Goal: Task Accomplishment & Management: Use online tool/utility

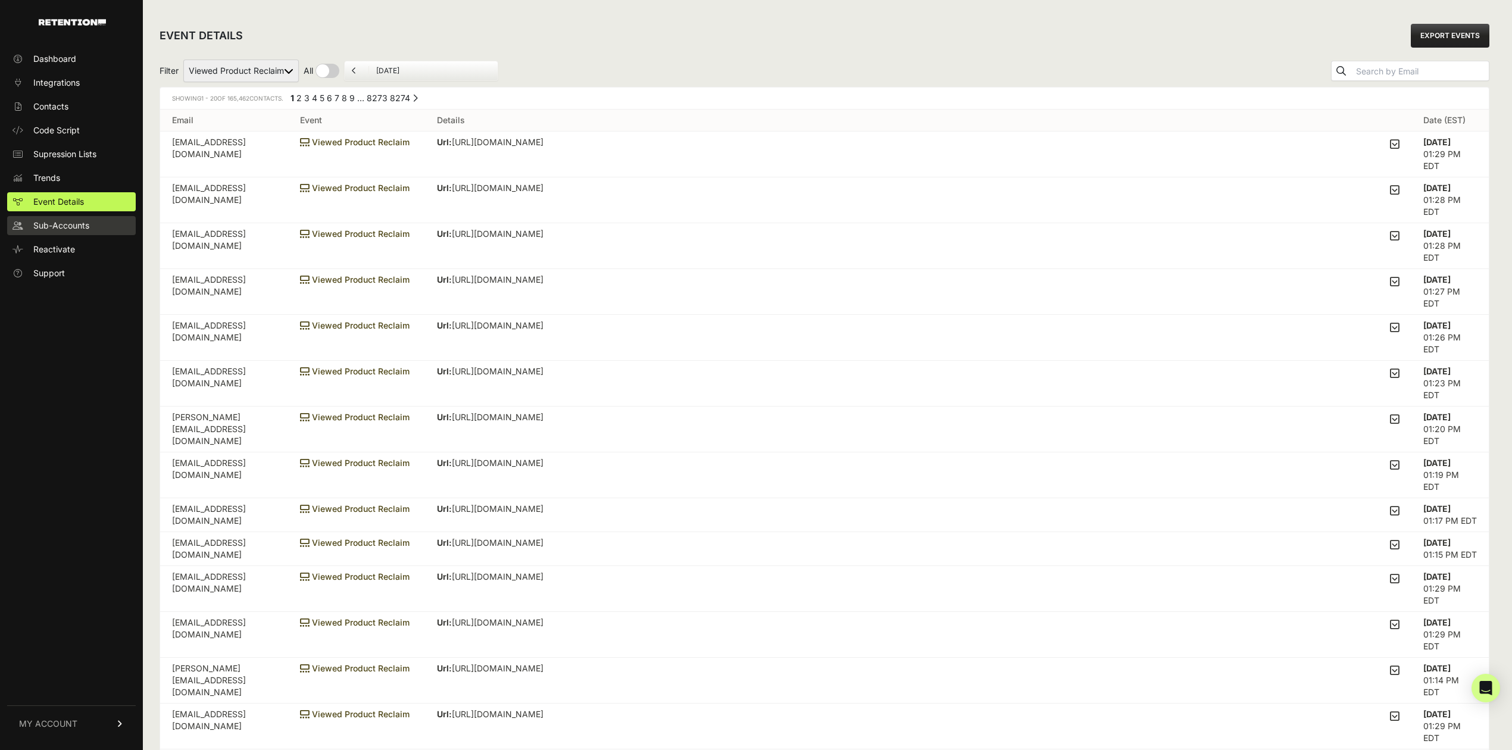
scroll to position [79, 0]
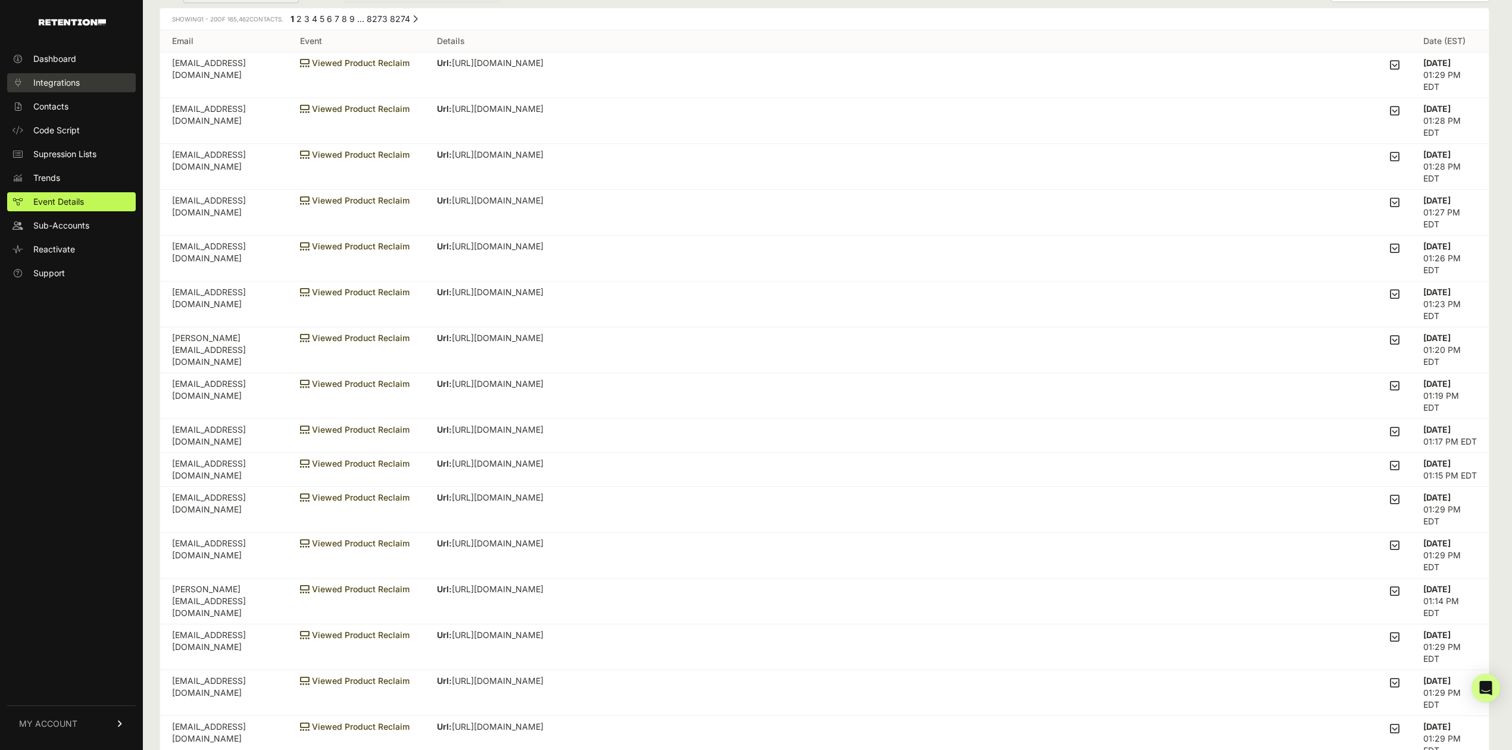
click at [68, 92] on link "Integrations" at bounding box center [71, 82] width 129 height 19
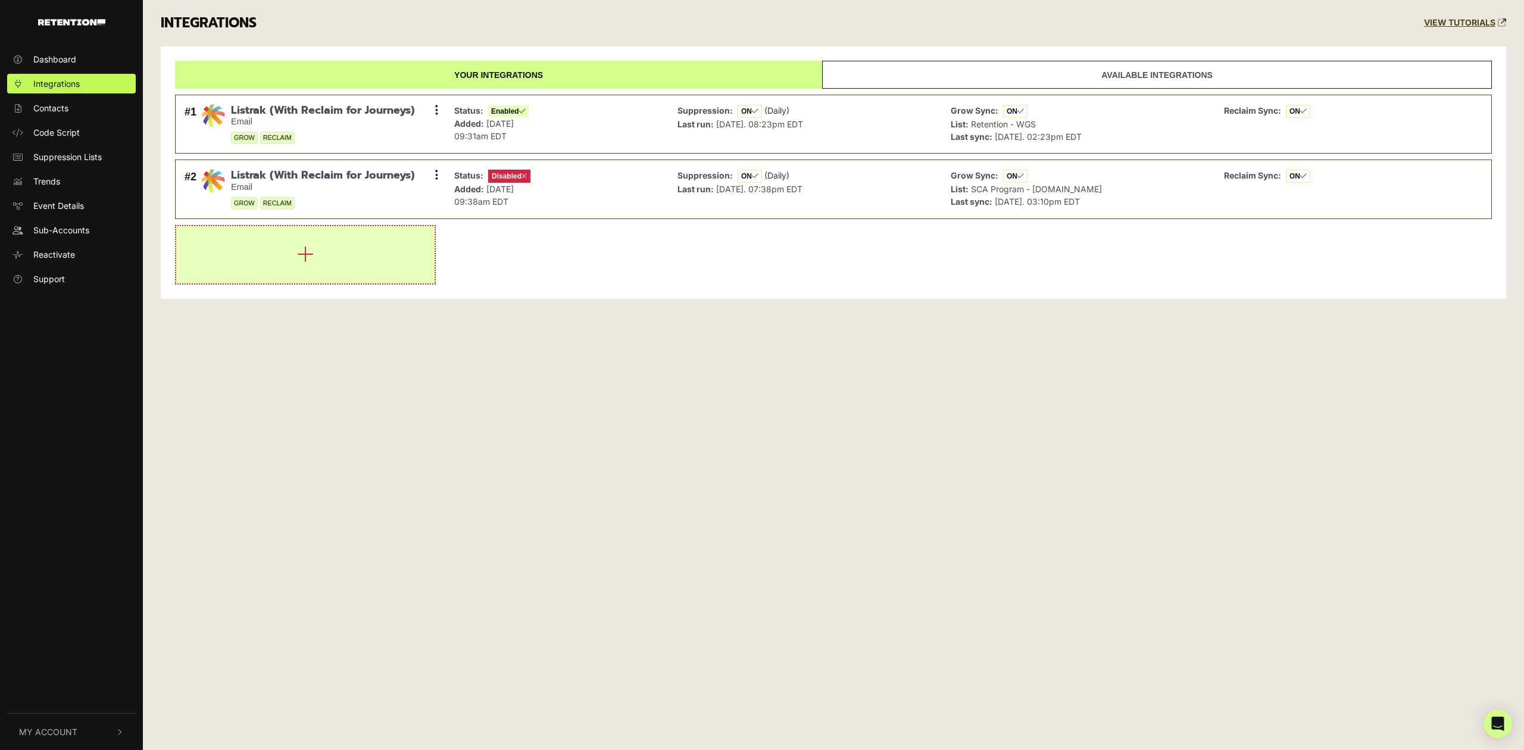
click at [304, 261] on icon "button" at bounding box center [305, 254] width 17 height 19
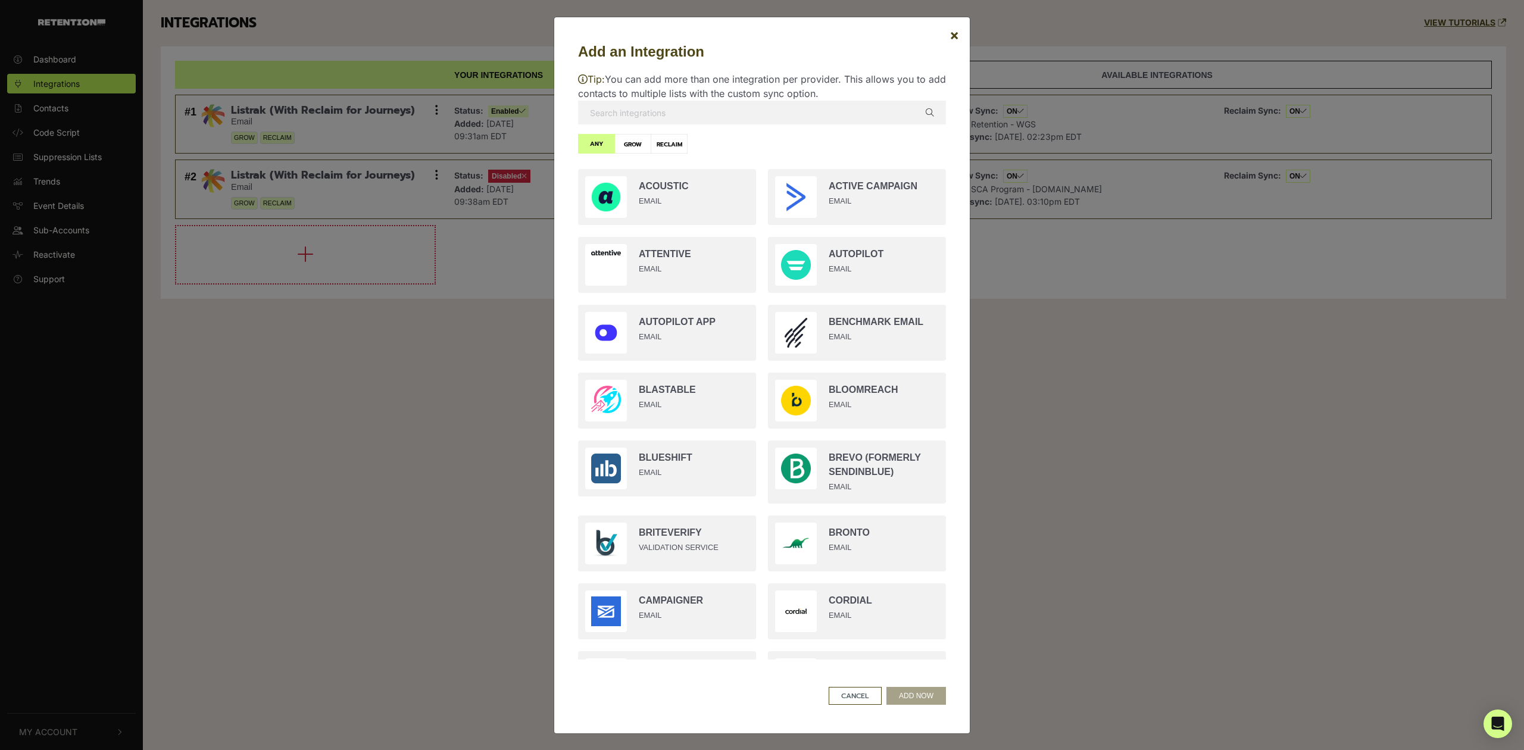
click at [711, 111] on input "text" at bounding box center [762, 113] width 368 height 24
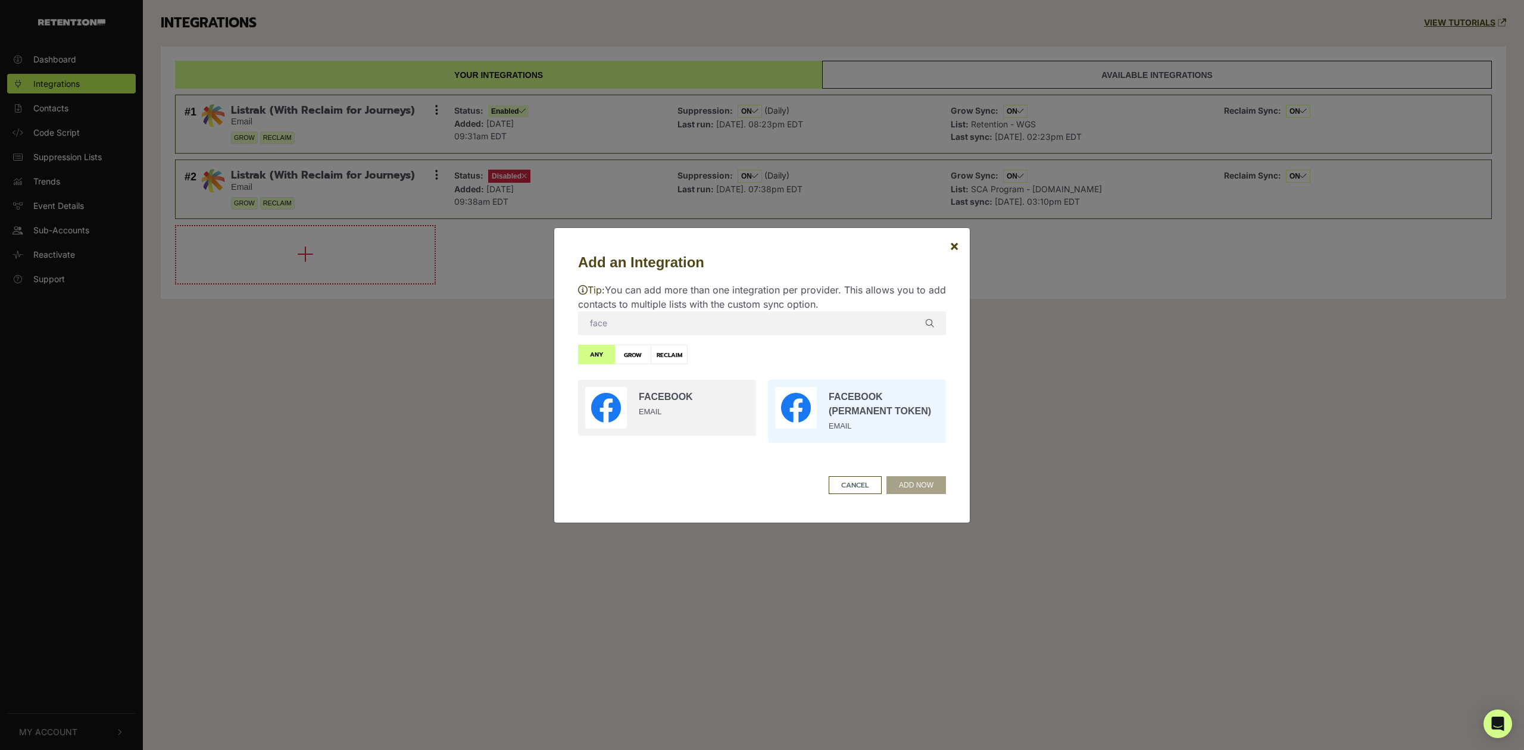
type input "face"
click at [821, 407] on input "radio" at bounding box center [857, 411] width 190 height 75
radio input "true"
click at [902, 479] on button "ADD NOW" at bounding box center [916, 485] width 60 height 18
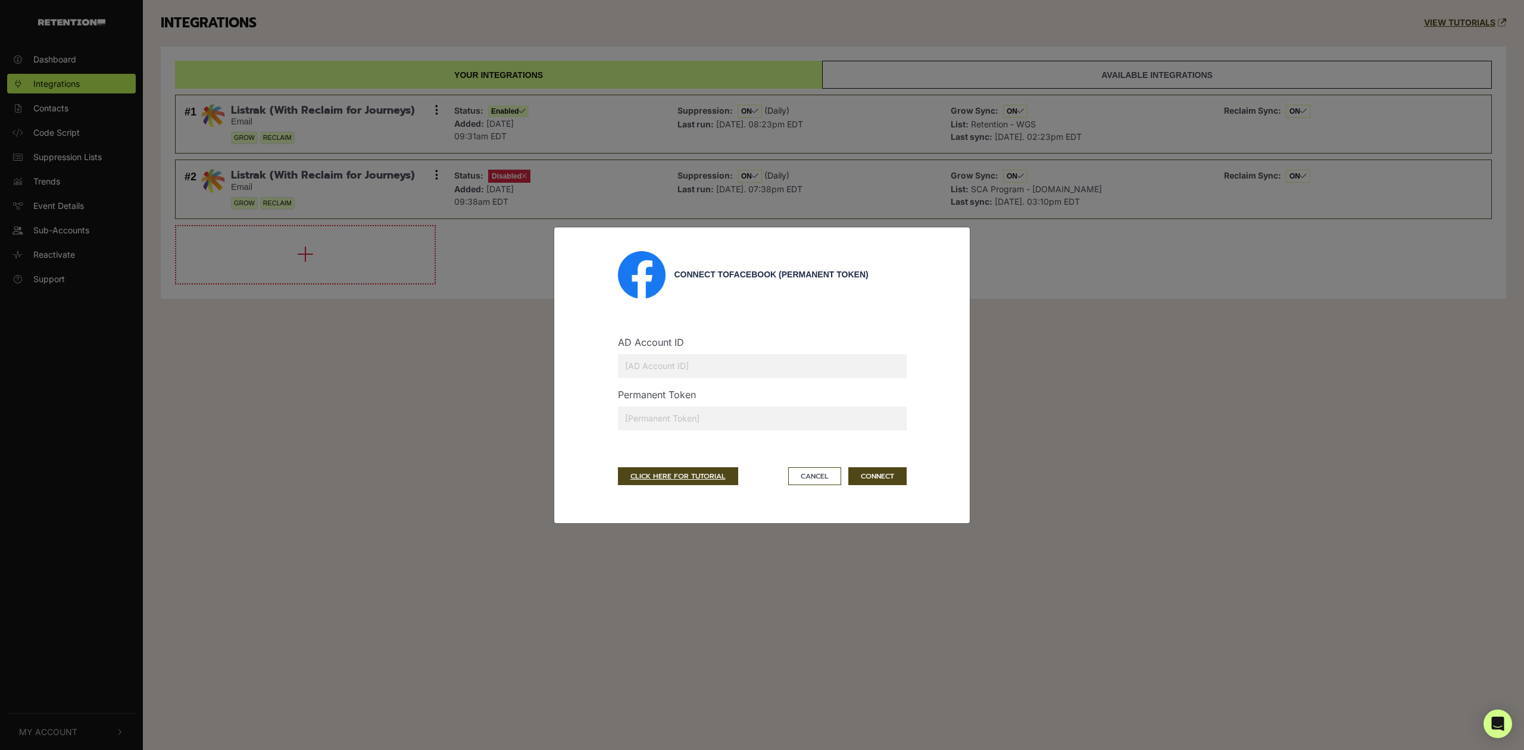
drag, startPoint x: 748, startPoint y: 431, endPoint x: 749, endPoint y: 424, distance: 7.2
click at [748, 431] on div "Permanent Token" at bounding box center [762, 413] width 307 height 52
click at [749, 420] on input "text" at bounding box center [762, 418] width 289 height 24
paste input "EAAfXcFfOR6UBPmWRPCLYdgWb1jbTJYw9e1A8cXSAm8ejq2flhpf7aFbO5KNeWMpxgXZCJjNFSjFcvE…"
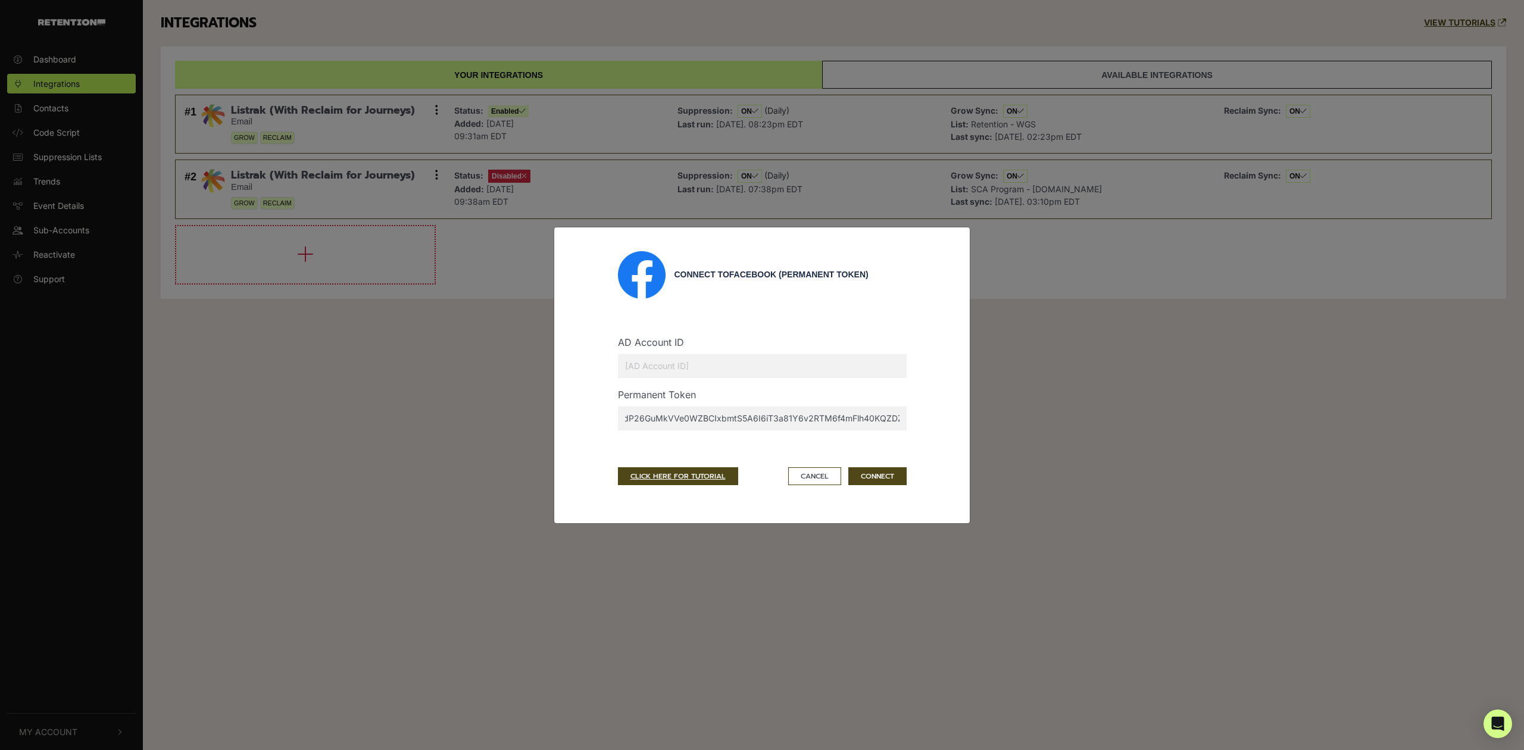
type input "EAAfXcFfOR6UBPmWRPCLYdgWb1jbTJYw9e1A8cXSAm8ejq2flhpf7aFbO5KNeWMpxgXZCJjNFSjFcvE…"
click at [659, 367] on input "text" at bounding box center [762, 366] width 289 height 24
paste input "1374371206205367"
type input "1374371206205367"
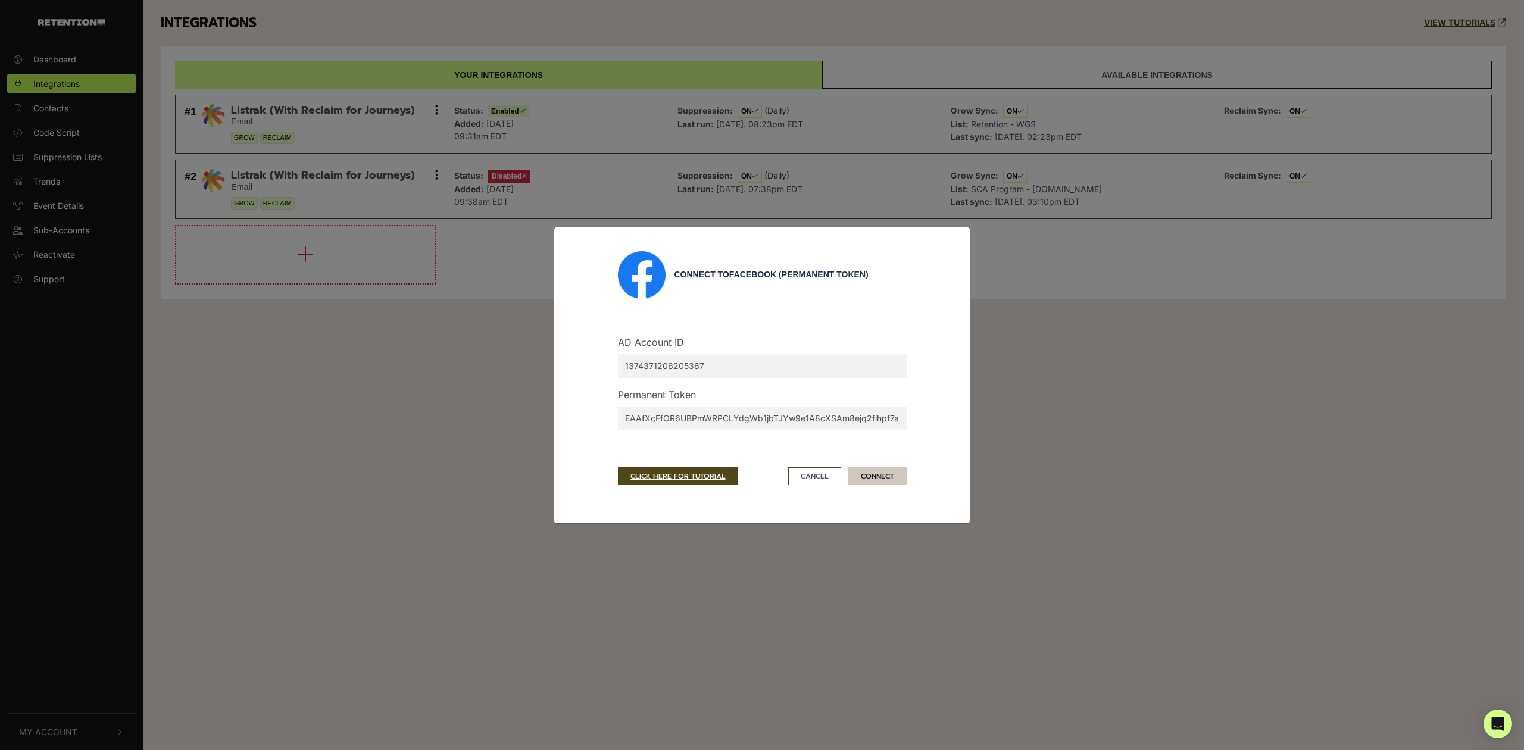
click at [893, 473] on button "CONNECT" at bounding box center [877, 476] width 58 height 18
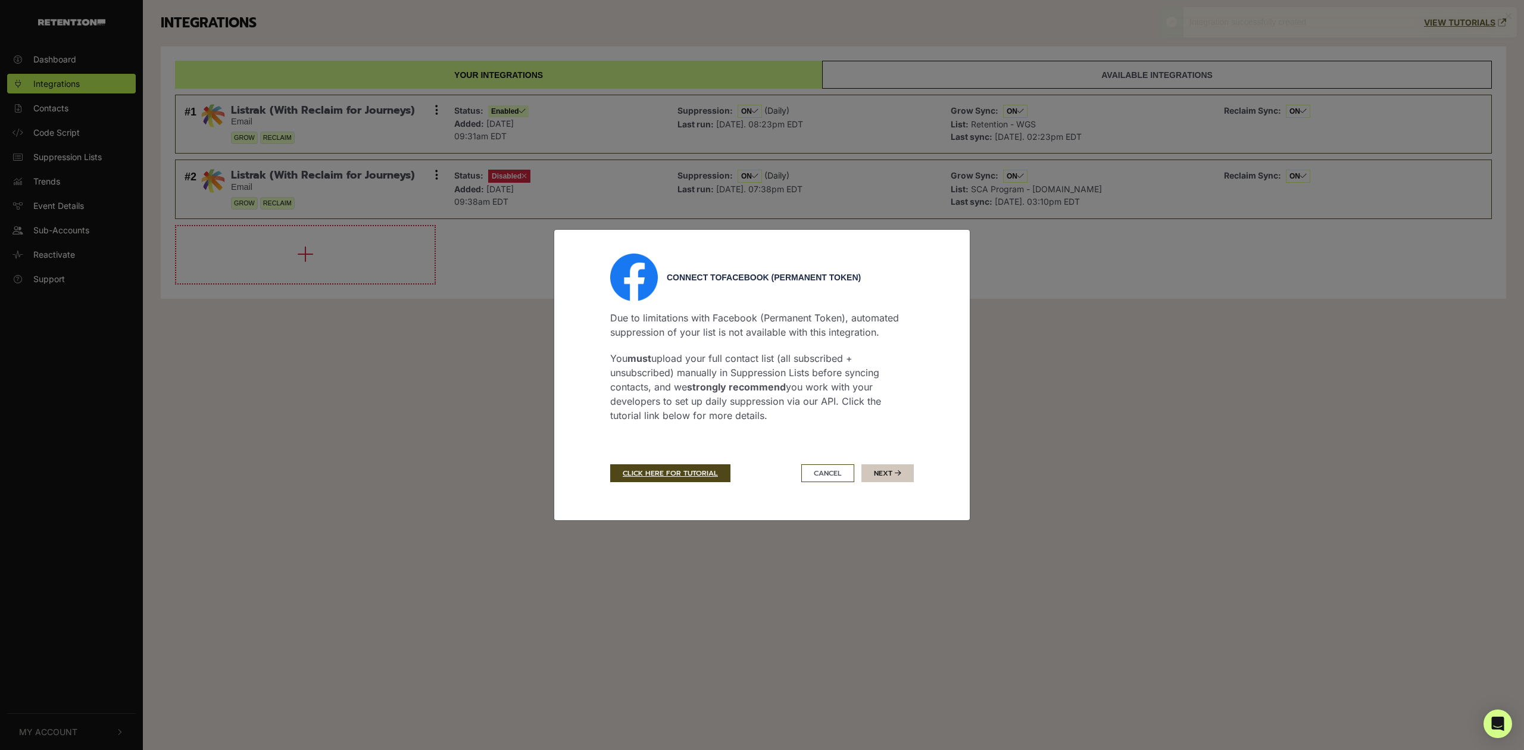
click at [886, 471] on button "Next" at bounding box center [887, 473] width 52 height 18
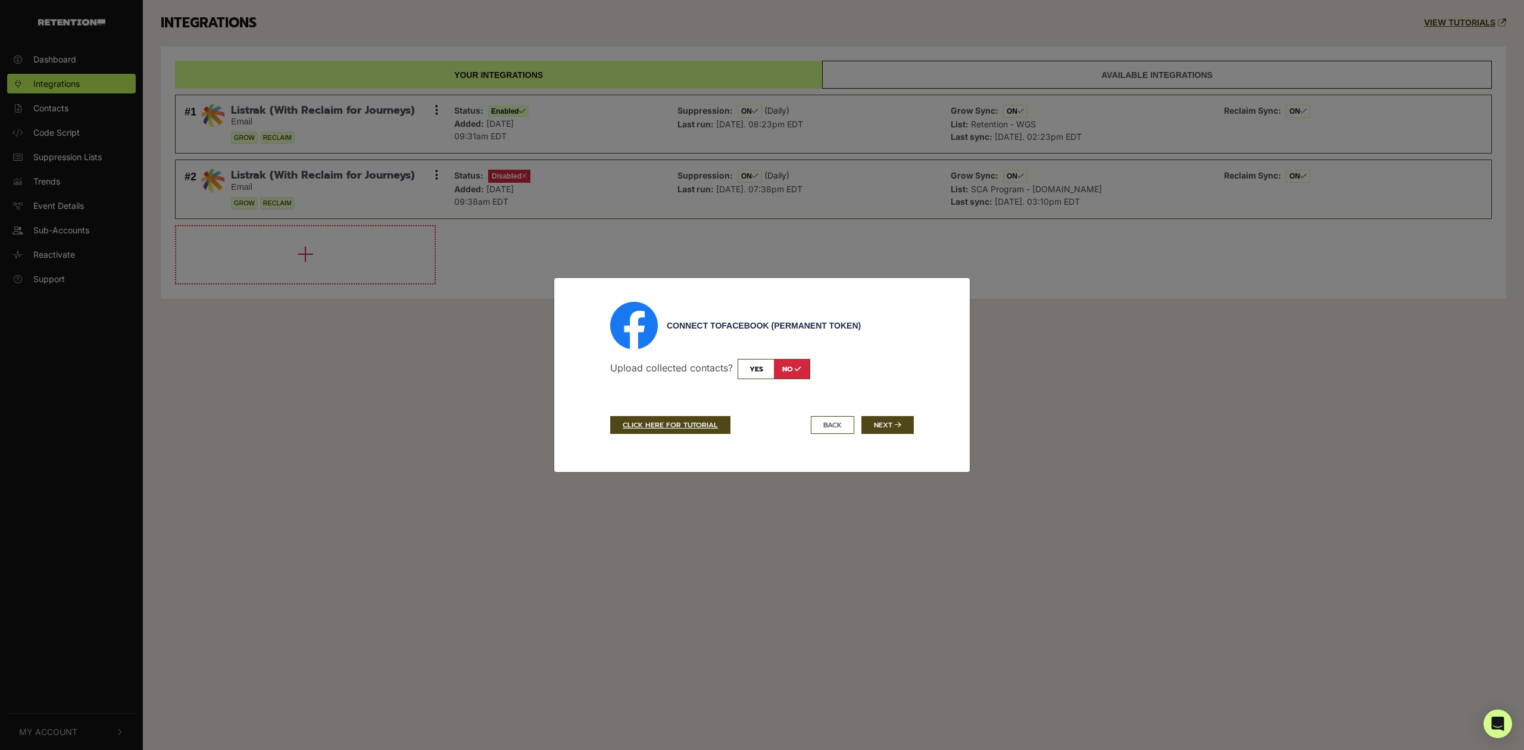
click at [792, 371] on input "checkbox" at bounding box center [773, 369] width 73 height 20
checkbox input "true"
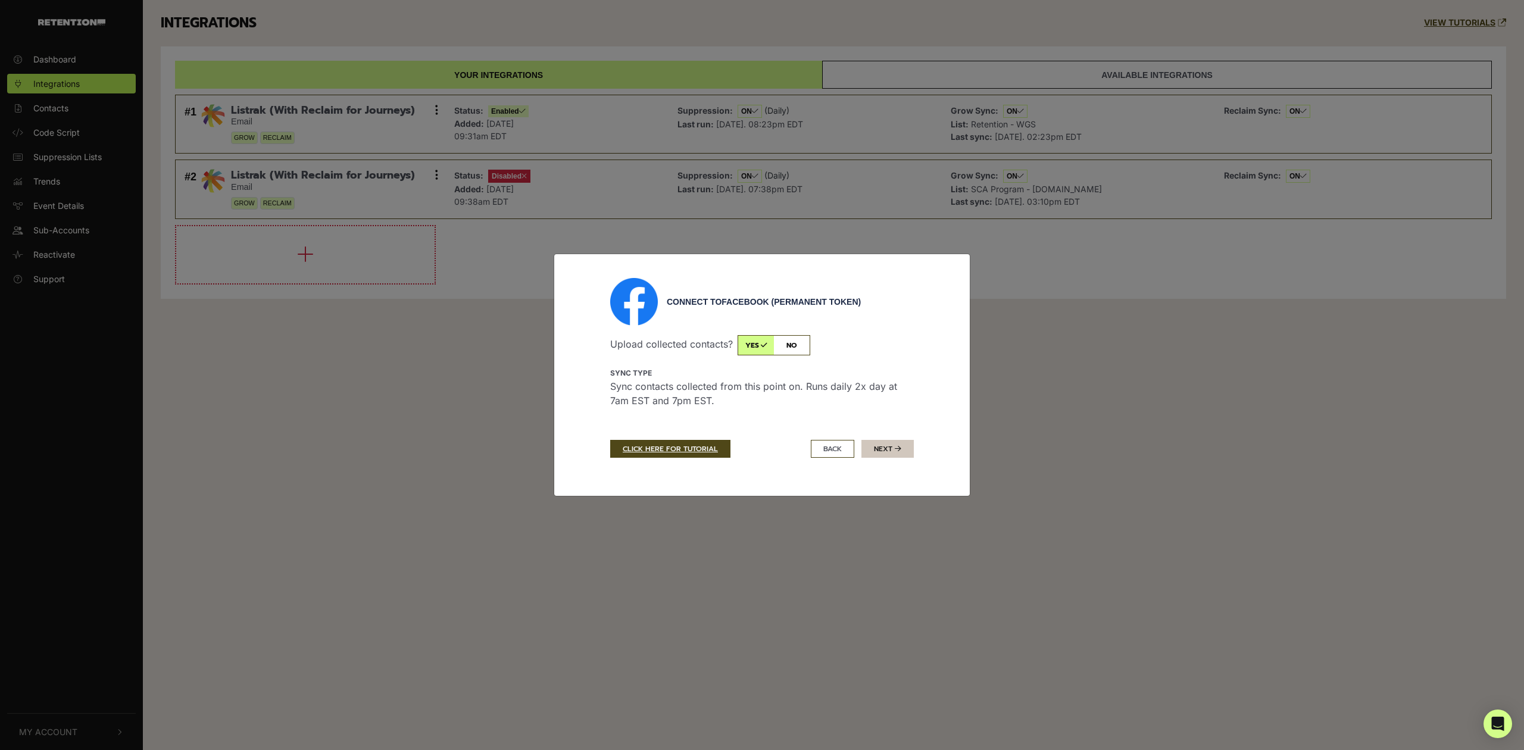
click at [881, 448] on button "Next" at bounding box center [887, 449] width 52 height 18
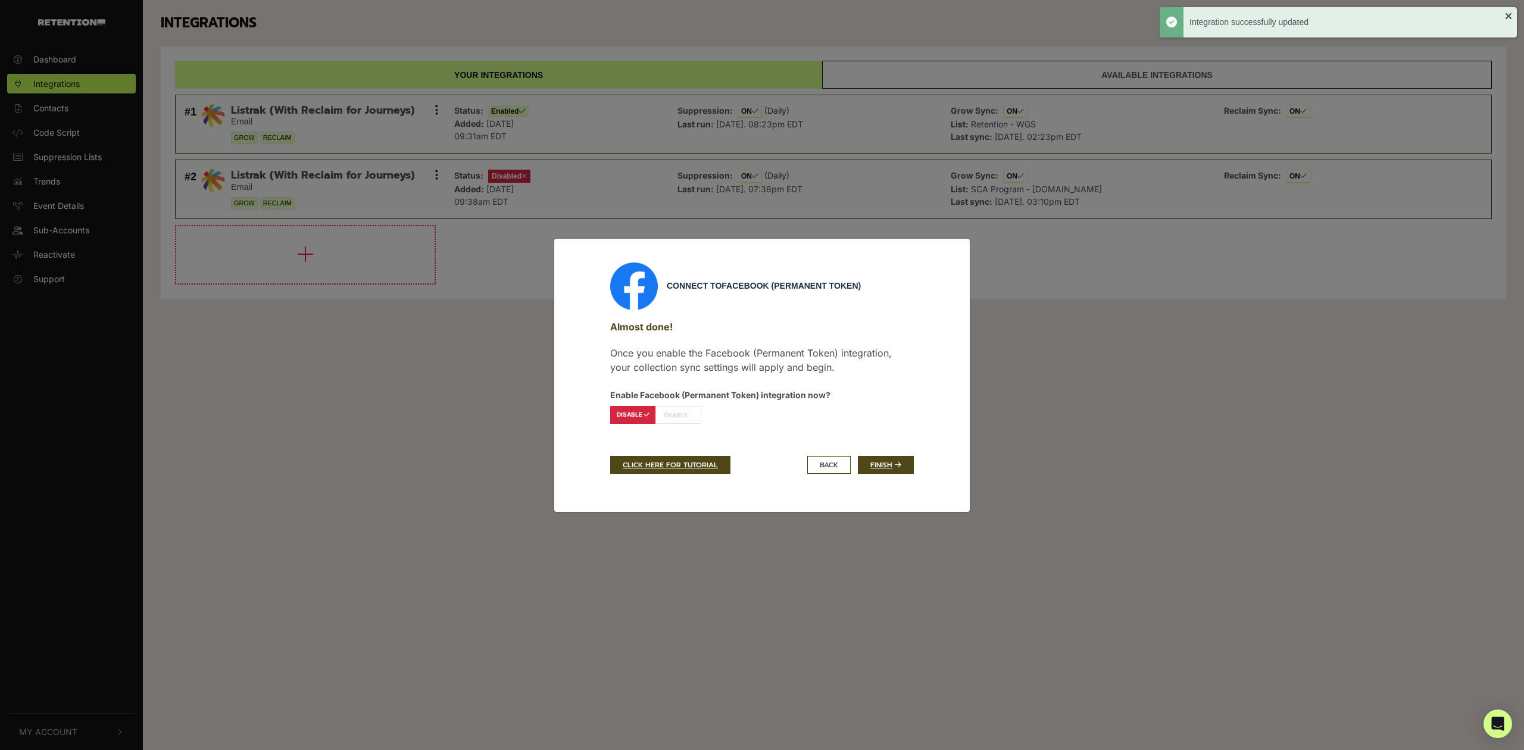
click at [684, 410] on label "ENABLE" at bounding box center [678, 415] width 46 height 18
click at [889, 462] on link "Finish" at bounding box center [886, 465] width 56 height 18
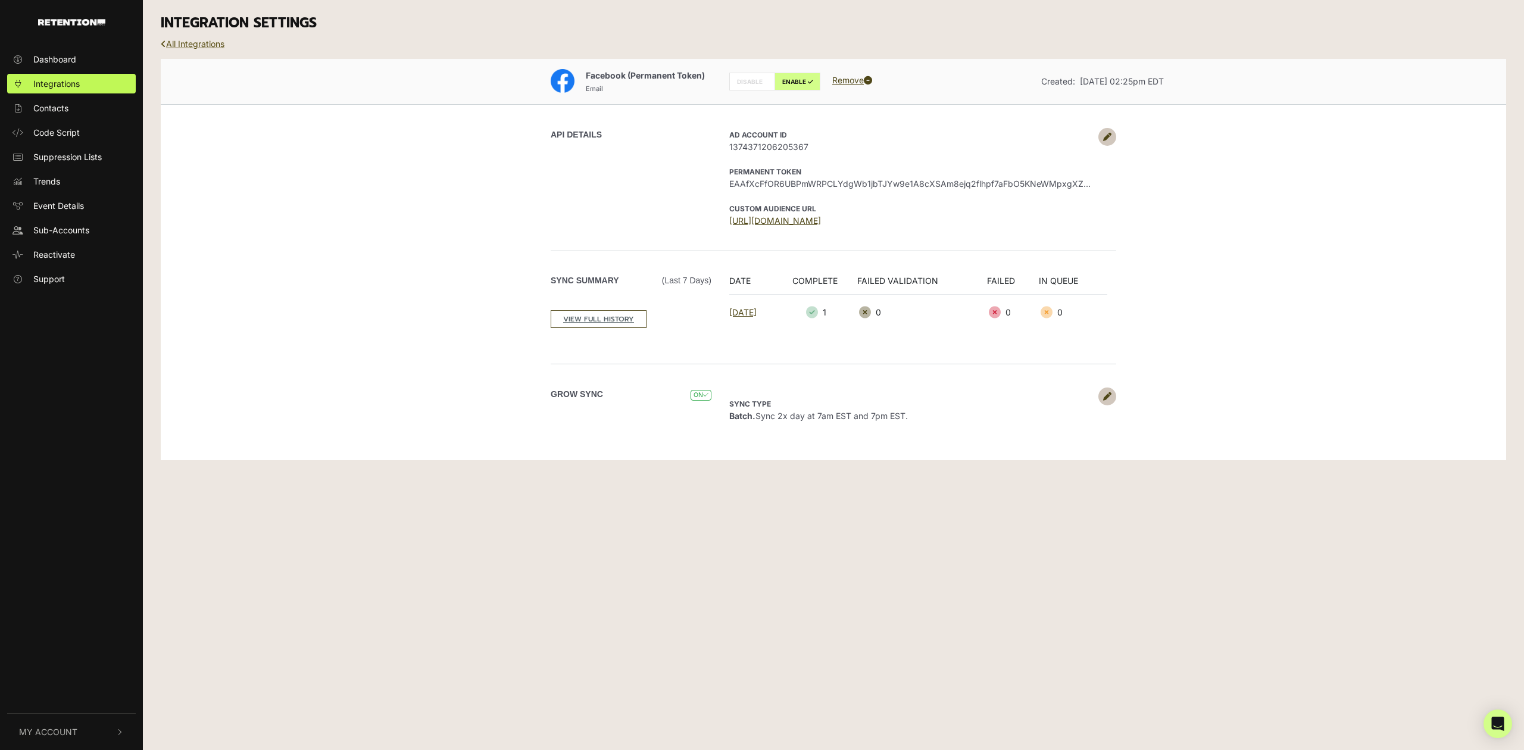
click at [202, 46] on link "All Integrations" at bounding box center [193, 44] width 64 height 10
